Goal: Check status

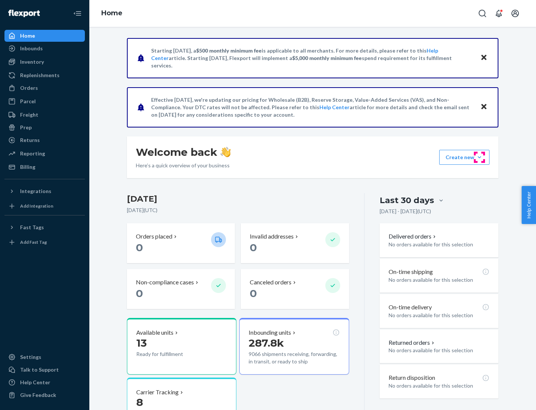
click at [480, 157] on button "Create new Create new inbound Create new order Create new product" at bounding box center [465, 157] width 50 height 15
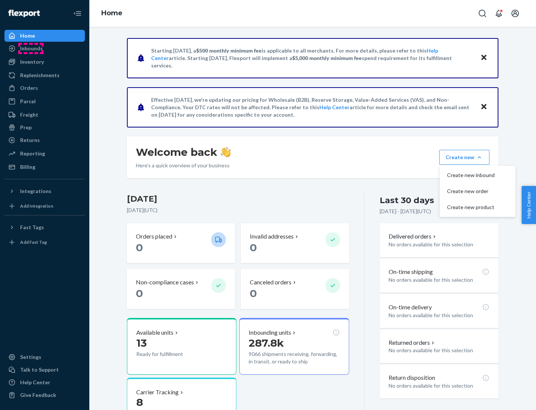
click at [31, 48] on div "Inbounds" at bounding box center [31, 48] width 23 height 7
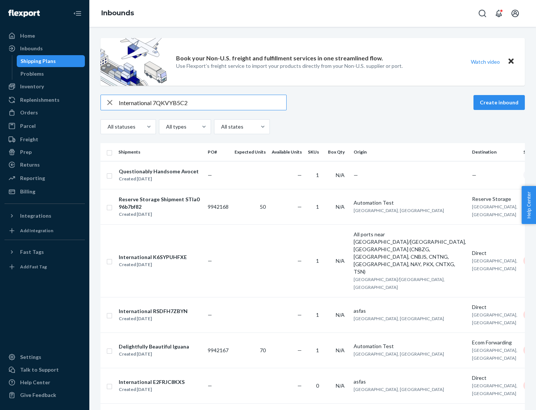
type input "International 7QKVYB5C29"
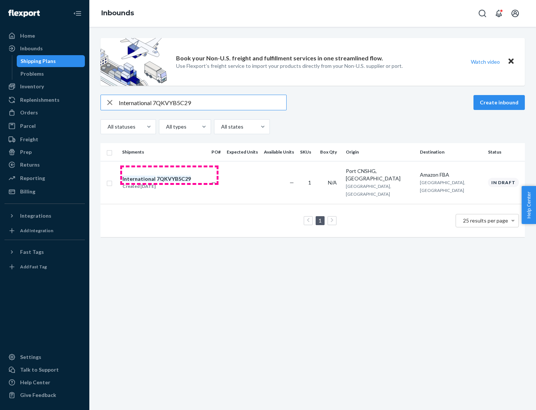
click at [169, 183] on div "Created [DATE]" at bounding box center [157, 186] width 69 height 7
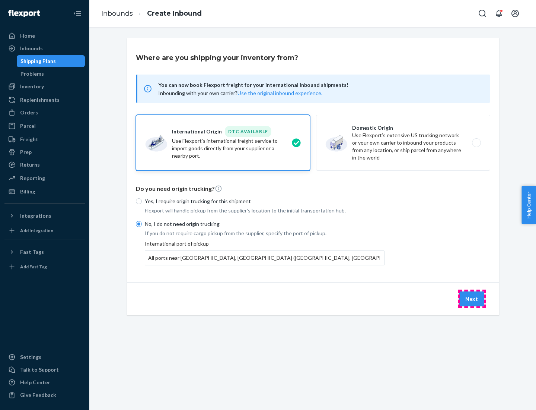
click at [472, 298] on button "Next" at bounding box center [471, 298] width 25 height 15
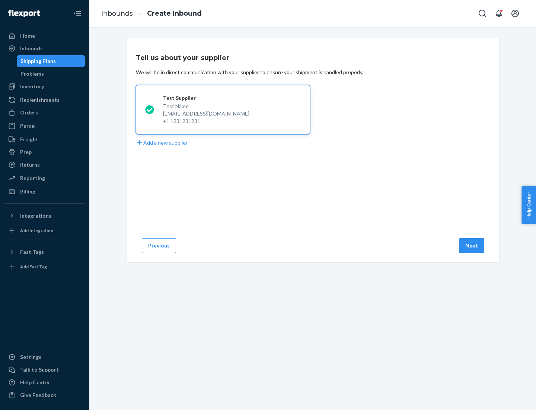
click at [472, 245] on button "Next" at bounding box center [471, 245] width 25 height 15
